Goal: Information Seeking & Learning: Learn about a topic

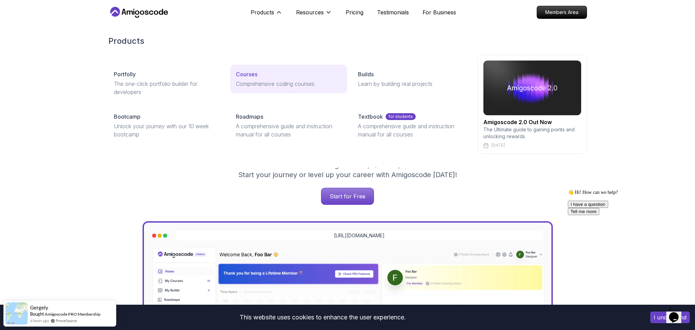
click at [261, 76] on div "Courses" at bounding box center [289, 74] width 106 height 8
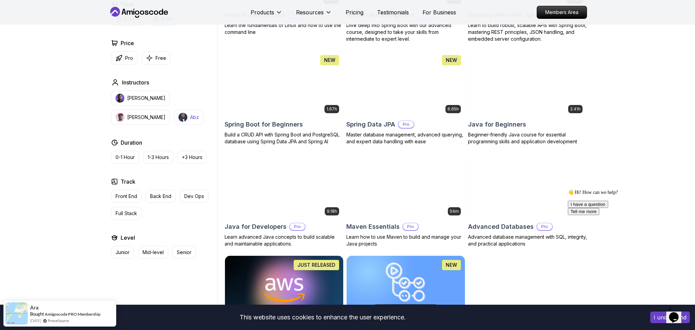
scroll to position [137, 0]
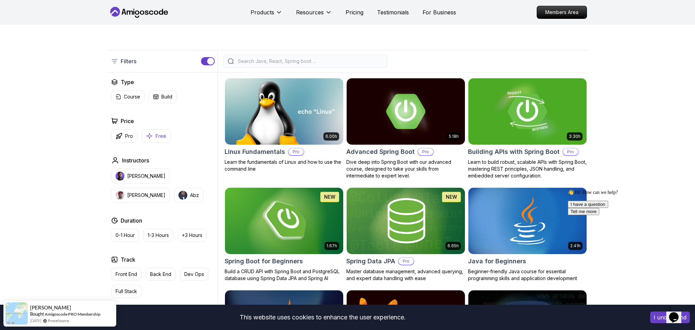
click at [154, 132] on button "Free" at bounding box center [156, 135] width 29 height 13
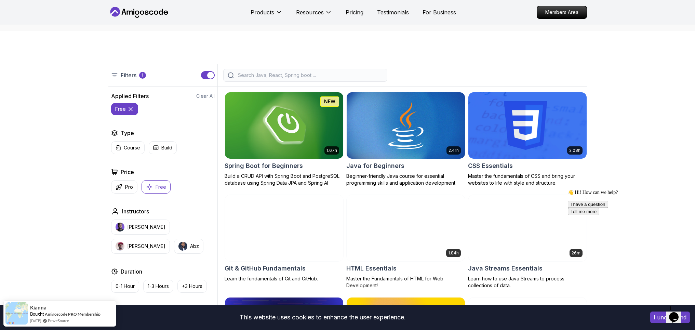
scroll to position [137, 0]
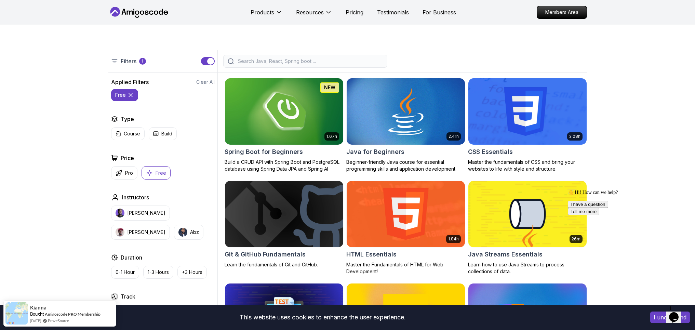
click at [129, 94] on icon at bounding box center [130, 94] width 3 height 3
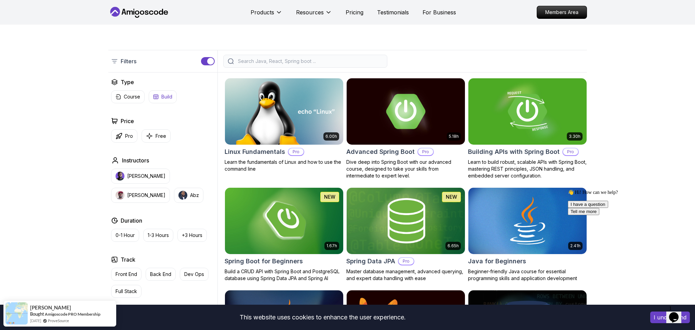
click at [164, 98] on p "Build" at bounding box center [166, 96] width 11 height 7
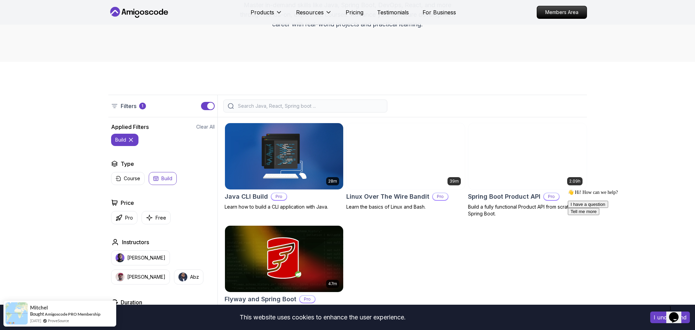
scroll to position [68, 0]
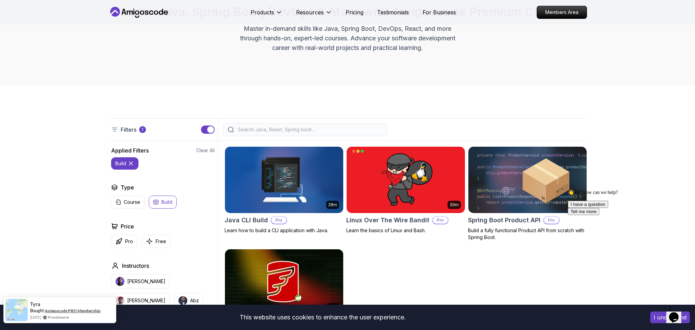
click at [80, 309] on link "Amigoscode PRO Membership" at bounding box center [73, 310] width 56 height 5
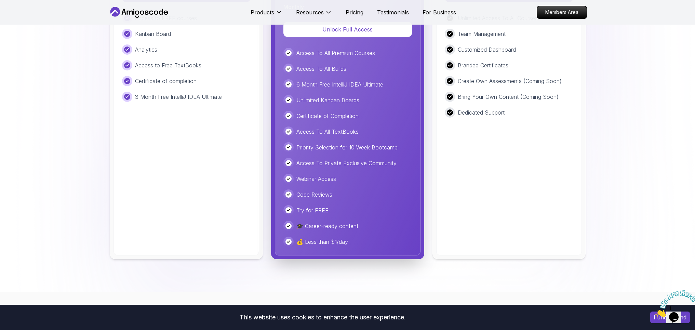
scroll to position [1688, 0]
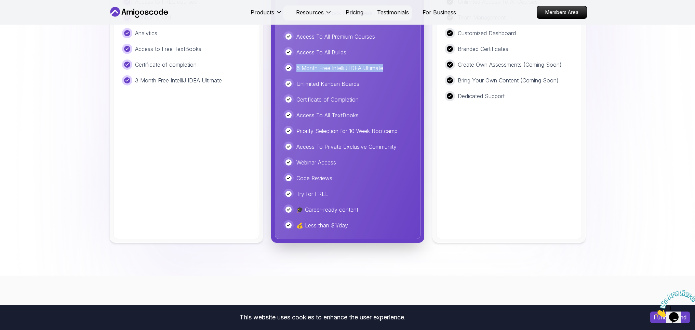
drag, startPoint x: 298, startPoint y: 66, endPoint x: 386, endPoint y: 72, distance: 89.1
click at [386, 72] on div "6 Month Free IntelliJ IDEA Ultimate" at bounding box center [348, 68] width 129 height 10
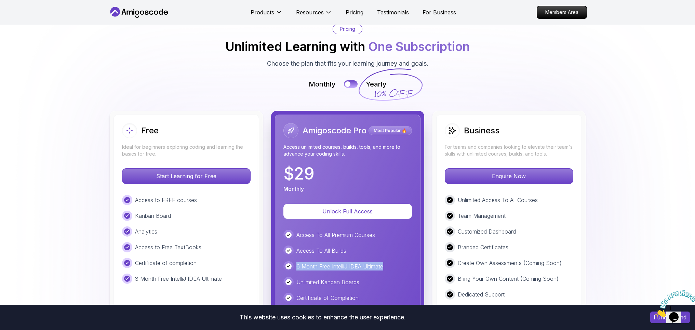
scroll to position [1483, 0]
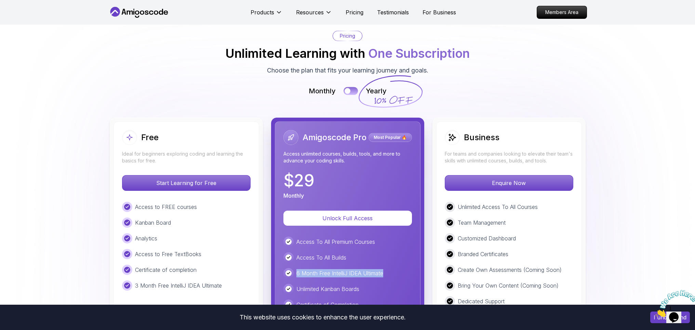
click at [354, 93] on button at bounding box center [351, 91] width 14 height 8
click at [350, 93] on button at bounding box center [351, 91] width 14 height 8
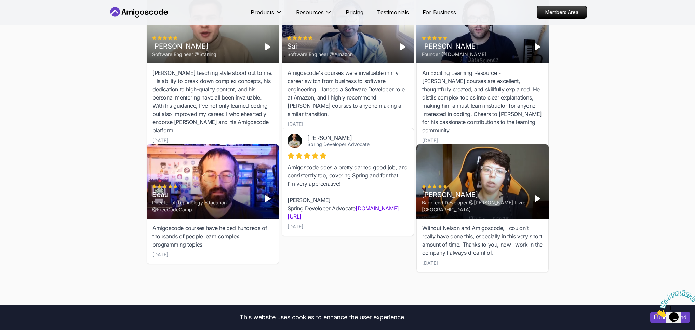
scroll to position [2099, 0]
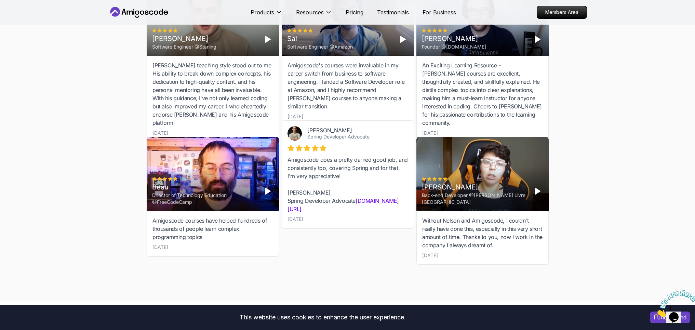
click at [322, 138] on link "Spring Developer Advocate" at bounding box center [338, 137] width 62 height 6
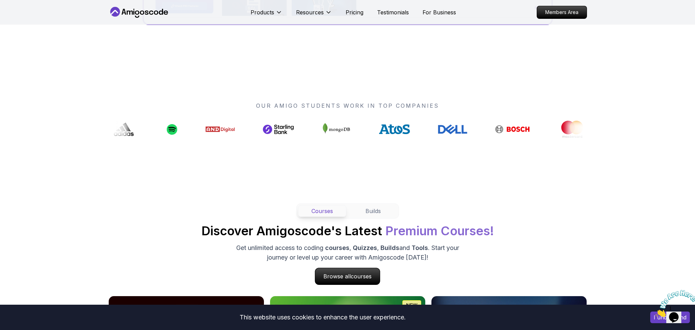
scroll to position [252, 0]
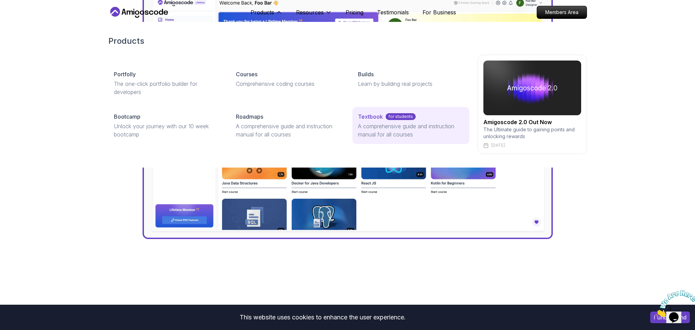
drag, startPoint x: 256, startPoint y: 126, endPoint x: 353, endPoint y: 136, distance: 97.0
click at [256, 126] on p "A comprehensive guide and instruction manual for all courses" at bounding box center [289, 130] width 106 height 16
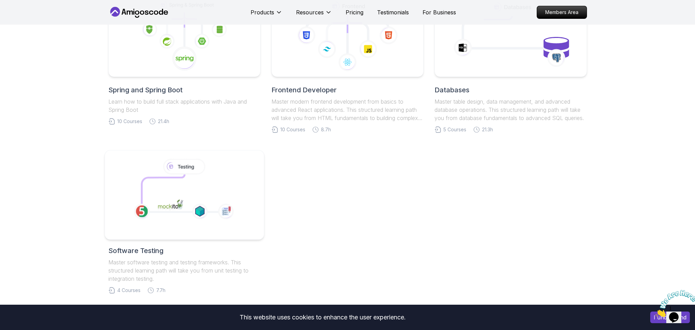
scroll to position [342, 0]
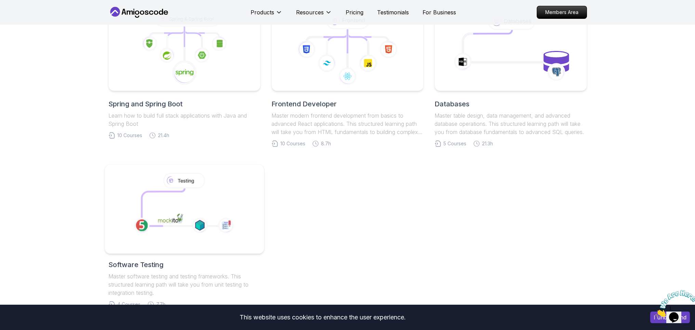
click at [171, 205] on icon at bounding box center [163, 207] width 43 height 38
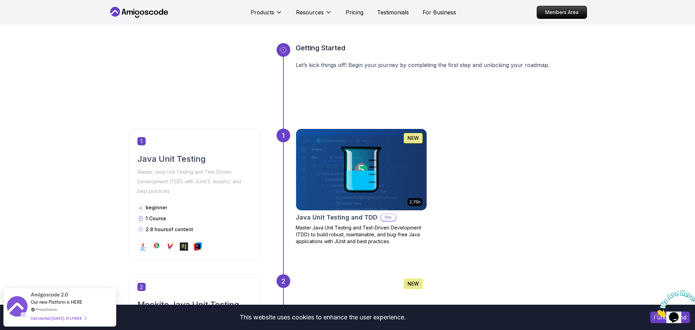
scroll to position [205, 0]
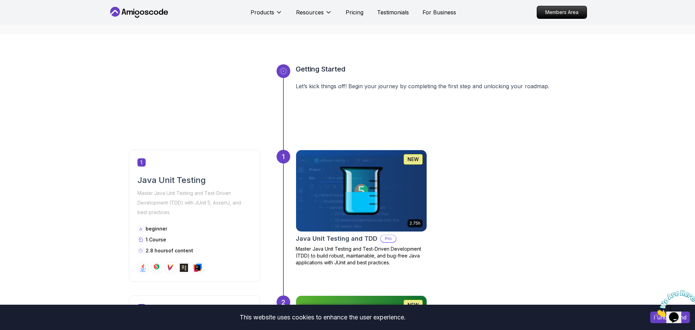
click at [393, 204] on img at bounding box center [361, 190] width 137 height 85
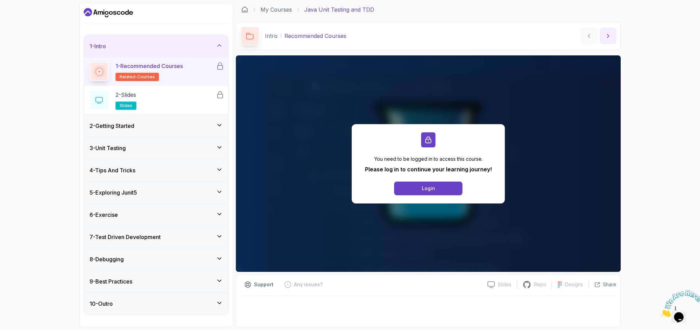
click at [610, 37] on icon "next content" at bounding box center [608, 35] width 7 height 7
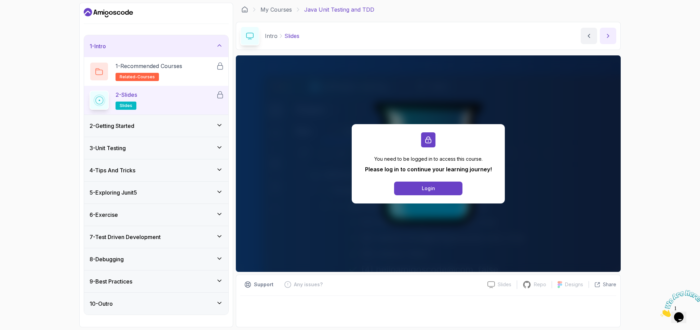
click at [610, 37] on icon "next content" at bounding box center [608, 35] width 7 height 7
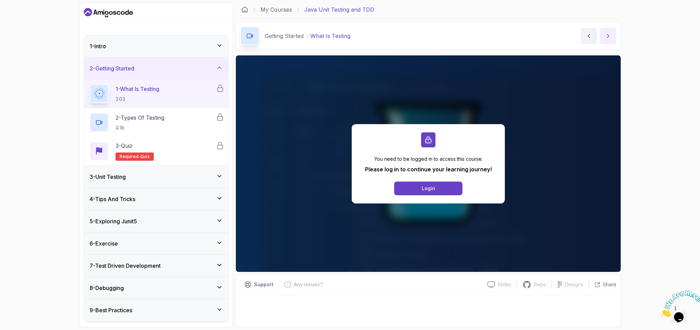
click at [610, 37] on icon "next content" at bounding box center [608, 35] width 7 height 7
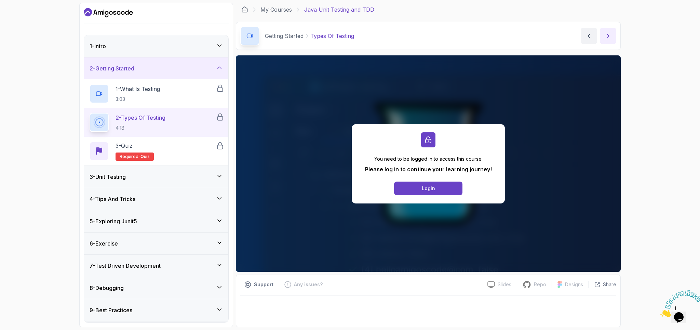
click at [610, 37] on icon "next content" at bounding box center [608, 35] width 7 height 7
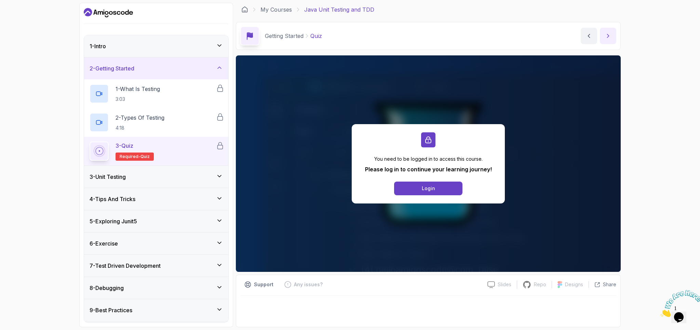
click at [610, 37] on icon "next content" at bounding box center [608, 35] width 7 height 7
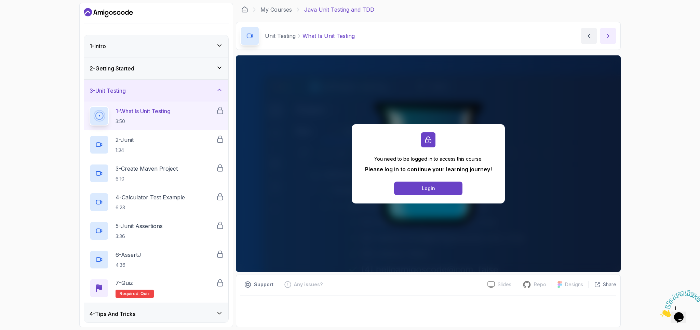
click at [610, 37] on icon "next content" at bounding box center [608, 35] width 7 height 7
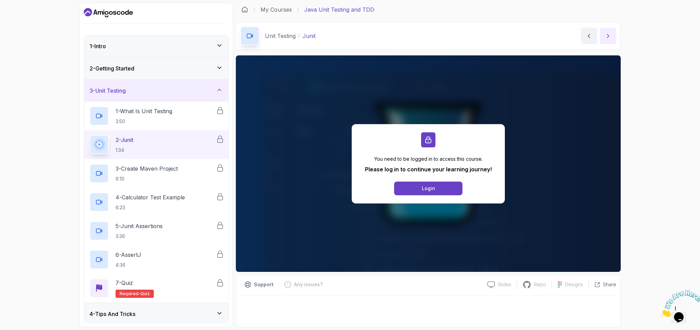
click at [610, 37] on icon "next content" at bounding box center [608, 35] width 7 height 7
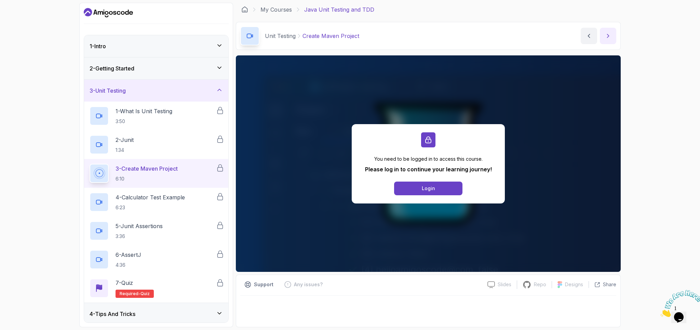
click at [610, 37] on icon "next content" at bounding box center [608, 35] width 7 height 7
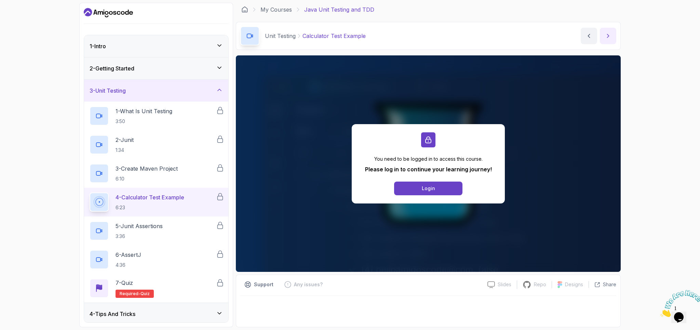
click at [610, 37] on icon "next content" at bounding box center [608, 35] width 7 height 7
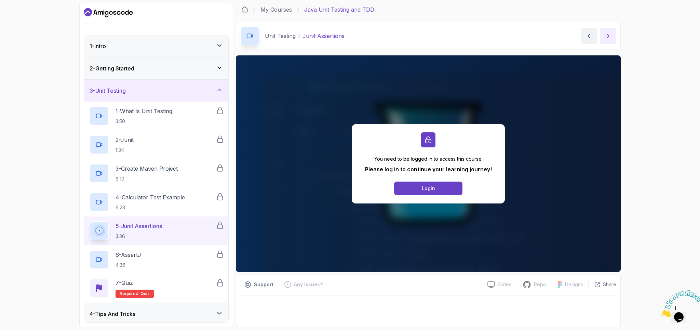
click at [610, 37] on icon "next content" at bounding box center [608, 35] width 7 height 7
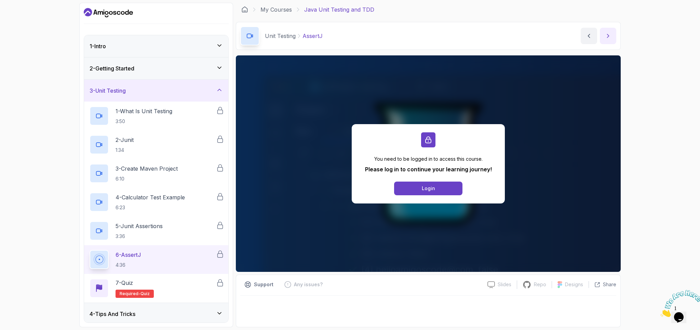
click at [610, 37] on icon "next content" at bounding box center [608, 35] width 7 height 7
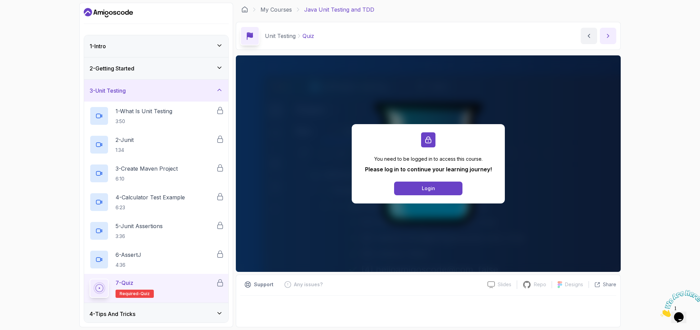
click at [610, 37] on icon "next content" at bounding box center [608, 35] width 7 height 7
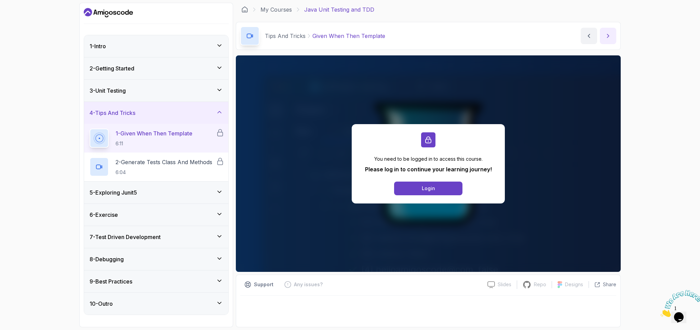
click at [610, 37] on icon "next content" at bounding box center [608, 35] width 7 height 7
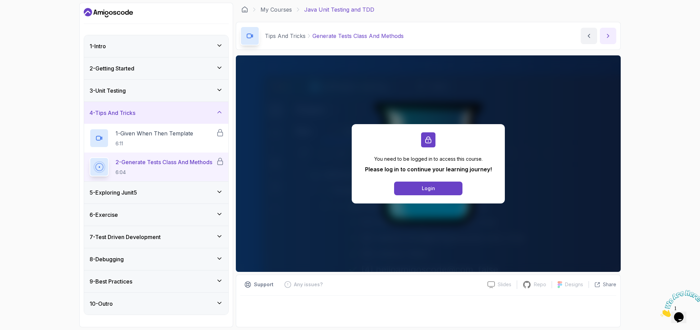
click at [610, 37] on icon "next content" at bounding box center [608, 35] width 7 height 7
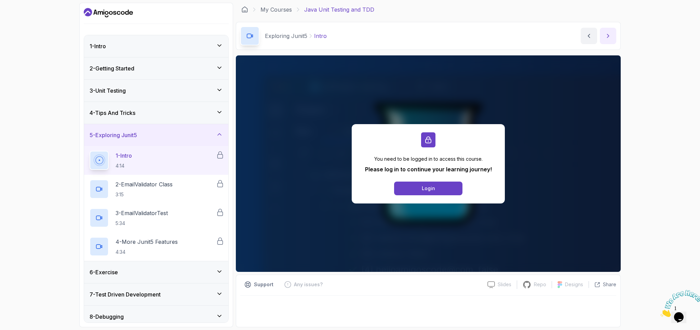
click at [610, 37] on icon "next content" at bounding box center [608, 35] width 7 height 7
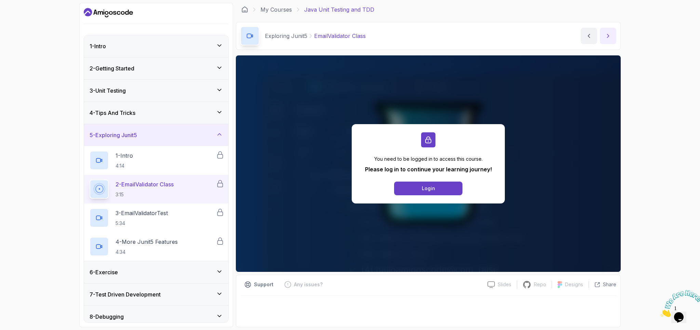
click at [610, 37] on icon "next content" at bounding box center [608, 35] width 7 height 7
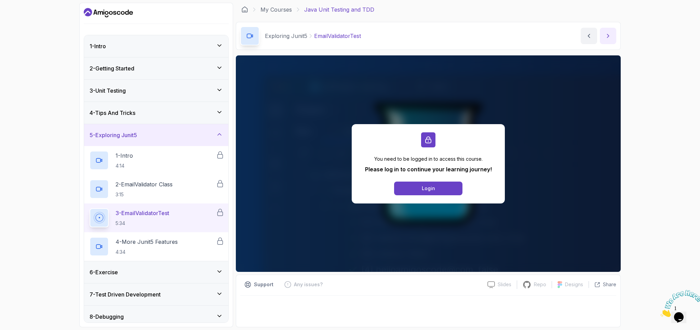
click at [610, 37] on icon "next content" at bounding box center [608, 35] width 7 height 7
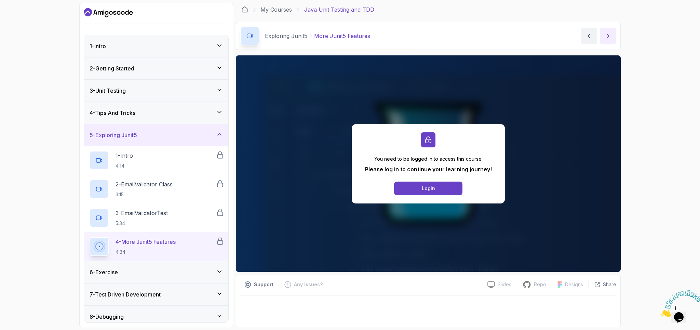
click at [610, 37] on icon "next content" at bounding box center [608, 35] width 7 height 7
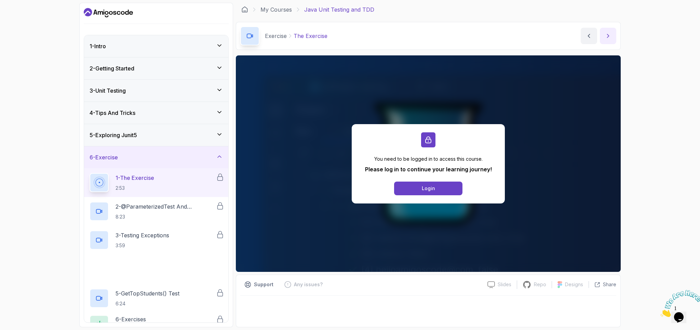
click at [610, 37] on icon "next content" at bounding box center [608, 35] width 7 height 7
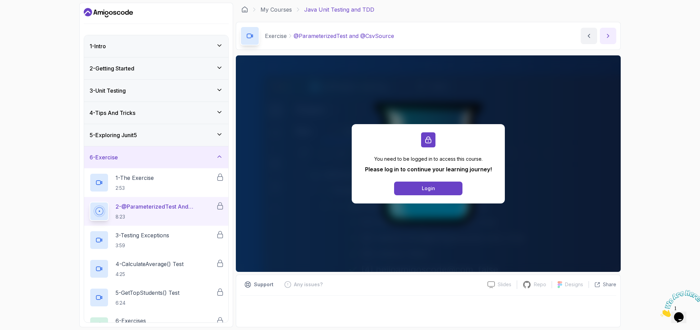
click at [610, 37] on icon "next content" at bounding box center [608, 35] width 7 height 7
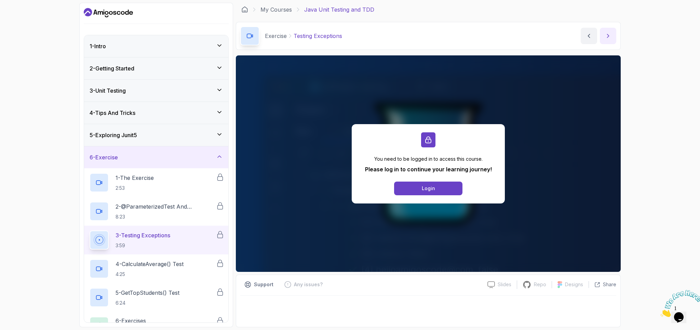
click at [610, 37] on icon "next content" at bounding box center [608, 35] width 7 height 7
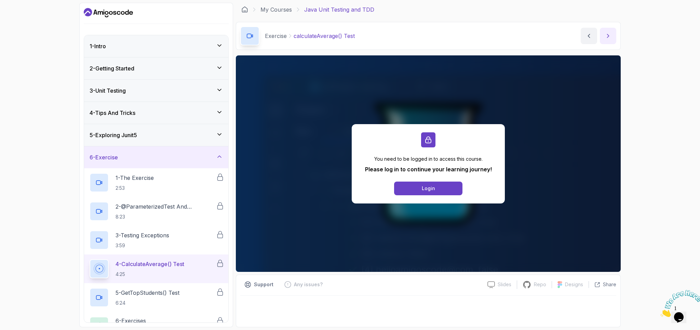
click at [610, 37] on icon "next content" at bounding box center [608, 35] width 7 height 7
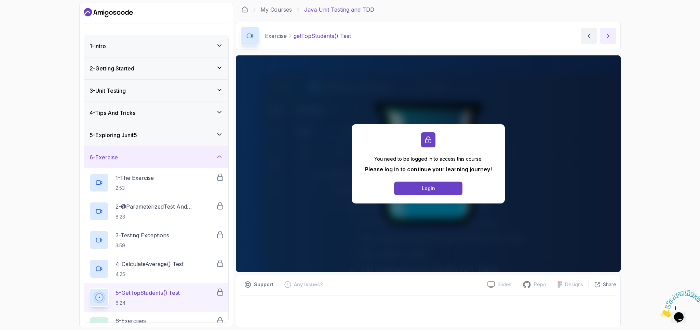
click at [610, 37] on icon "next content" at bounding box center [608, 35] width 7 height 7
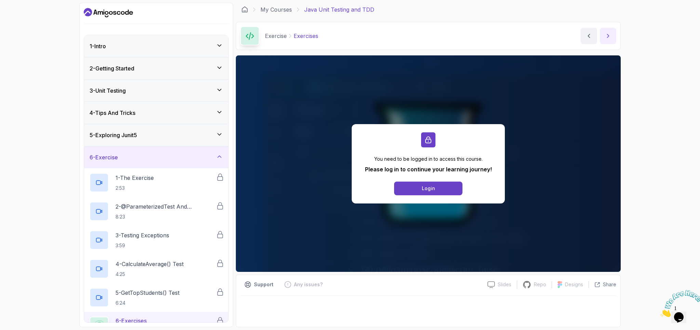
click at [610, 37] on icon "next content" at bounding box center [608, 35] width 7 height 7
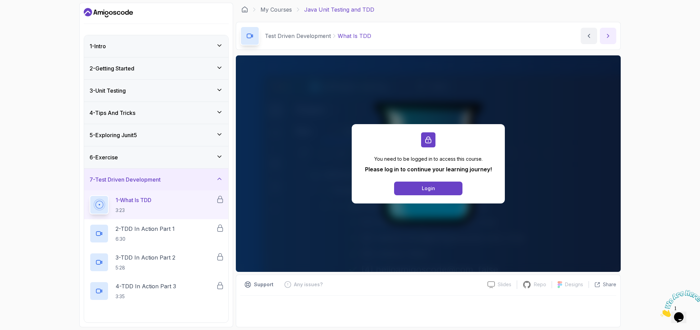
click at [610, 37] on icon "next content" at bounding box center [608, 35] width 7 height 7
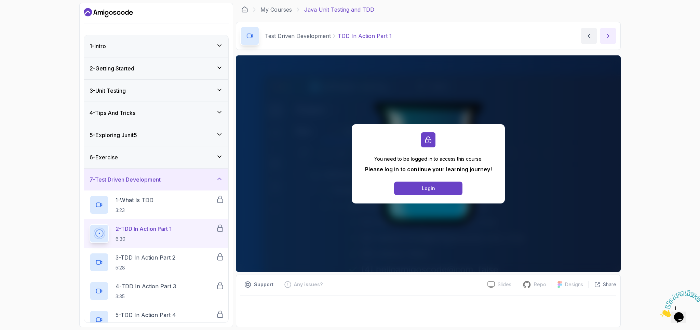
click at [610, 37] on icon "next content" at bounding box center [608, 35] width 7 height 7
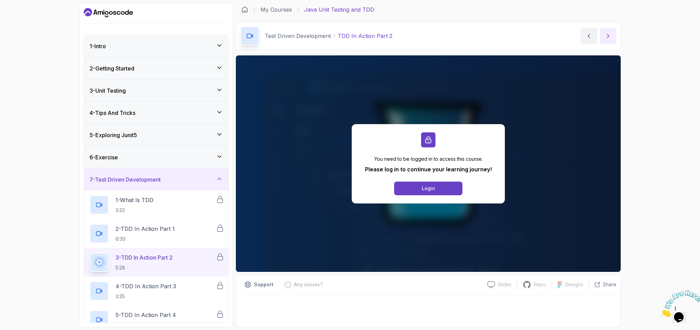
click at [610, 37] on icon "next content" at bounding box center [608, 35] width 7 height 7
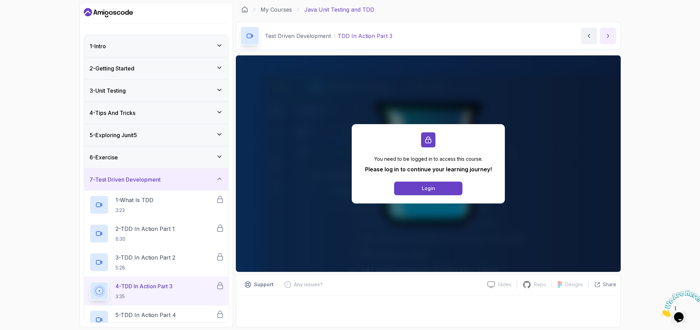
click at [610, 37] on icon "next content" at bounding box center [608, 35] width 7 height 7
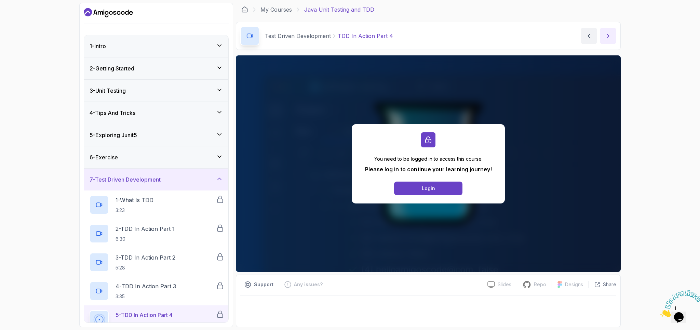
click at [610, 37] on icon "next content" at bounding box center [608, 35] width 7 height 7
click at [680, 316] on img at bounding box center [682, 303] width 42 height 27
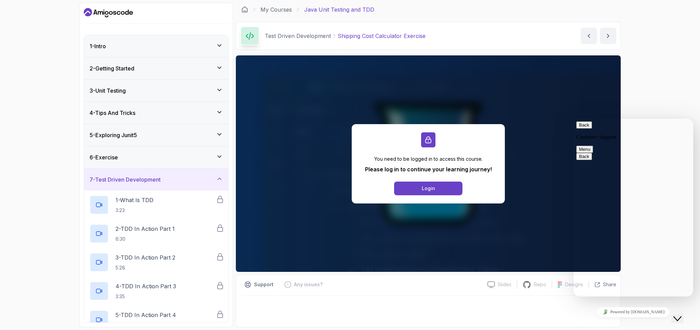
click at [593, 146] on button "Menu" at bounding box center [585, 149] width 17 height 7
click at [648, 88] on div "1 - Intro 2 - Getting Started 3 - Unit Testing 4 - Tips And Tricks 5 - Explorin…" at bounding box center [350, 165] width 700 height 330
drag, startPoint x: 586, startPoint y: 128, endPoint x: 1114, endPoint y: 240, distance: 539.8
click at [586, 128] on button "Back" at bounding box center [585, 124] width 16 height 7
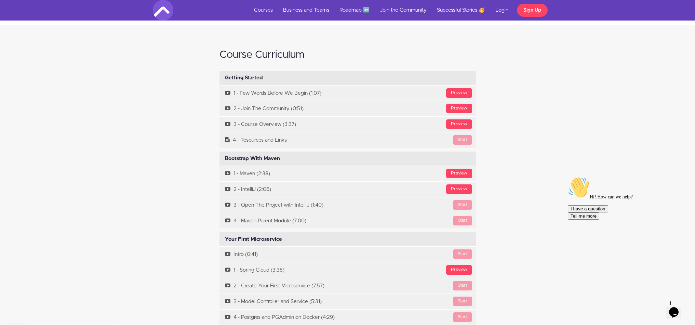
scroll to position [2052, 0]
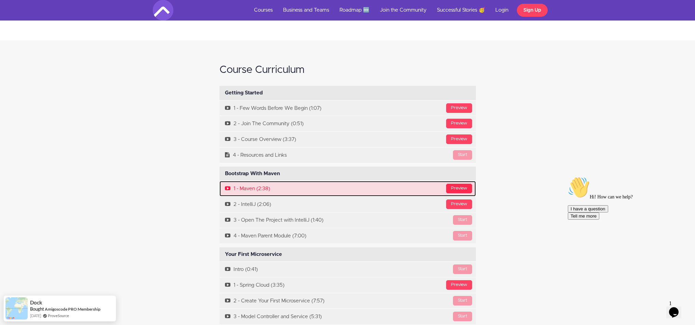
click at [463, 184] on div "Preview" at bounding box center [459, 189] width 26 height 10
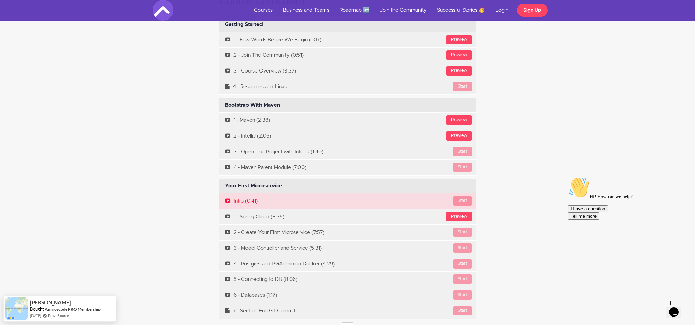
scroll to position [2189, 0]
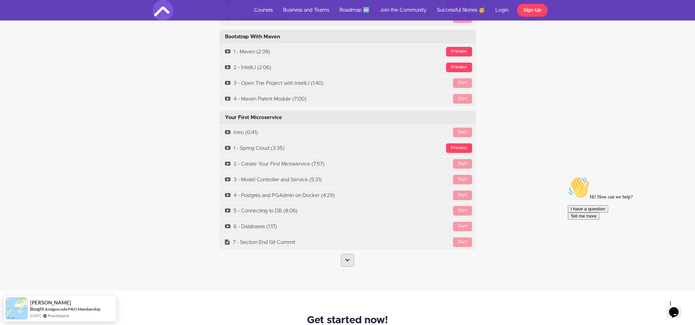
click at [348, 258] on icon at bounding box center [347, 260] width 4 height 4
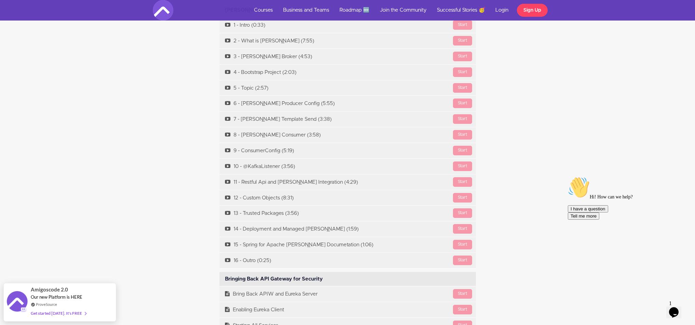
scroll to position [4788, 0]
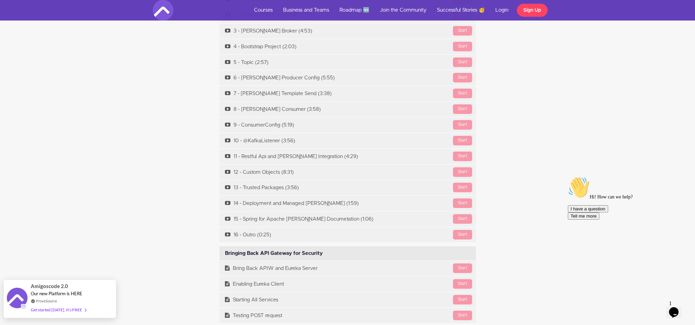
click at [58, 309] on div "Get started today. It's FREE" at bounding box center [58, 310] width 55 height 8
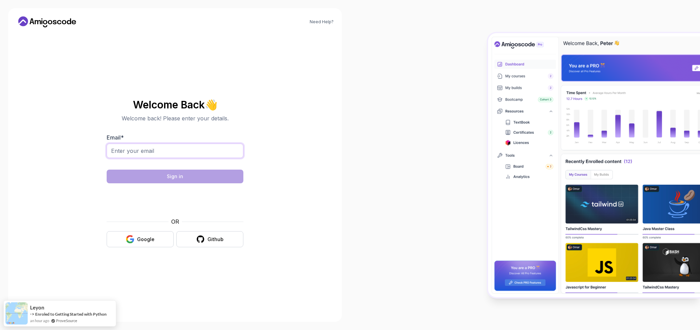
click at [182, 152] on input "Email *" at bounding box center [175, 151] width 137 height 14
